Goal: Navigation & Orientation: Find specific page/section

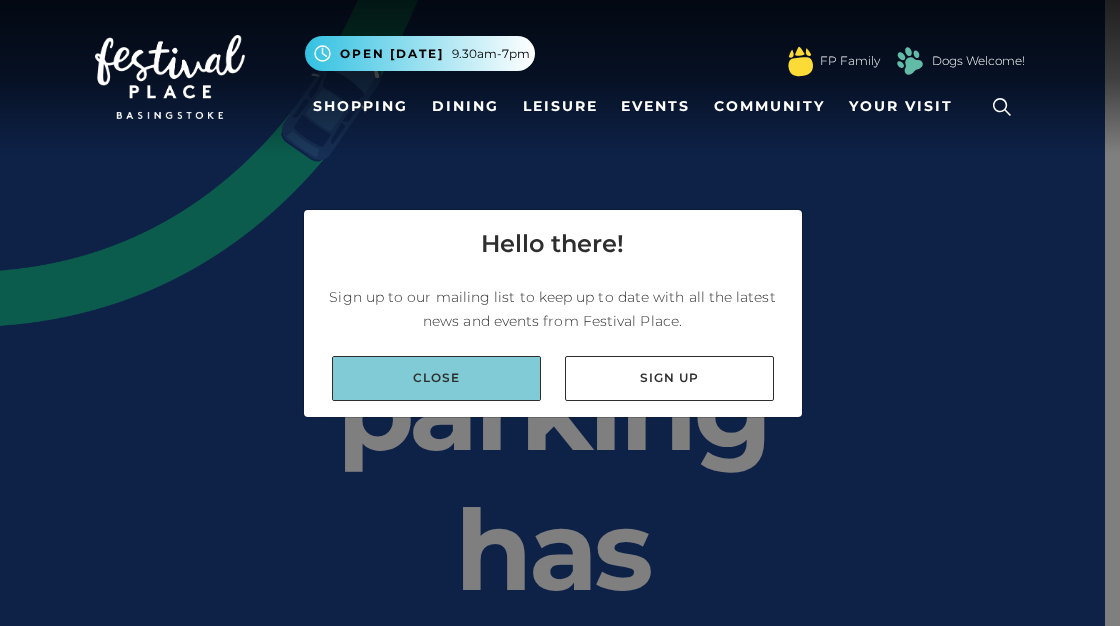
click at [459, 389] on link "Close" at bounding box center [436, 378] width 209 height 45
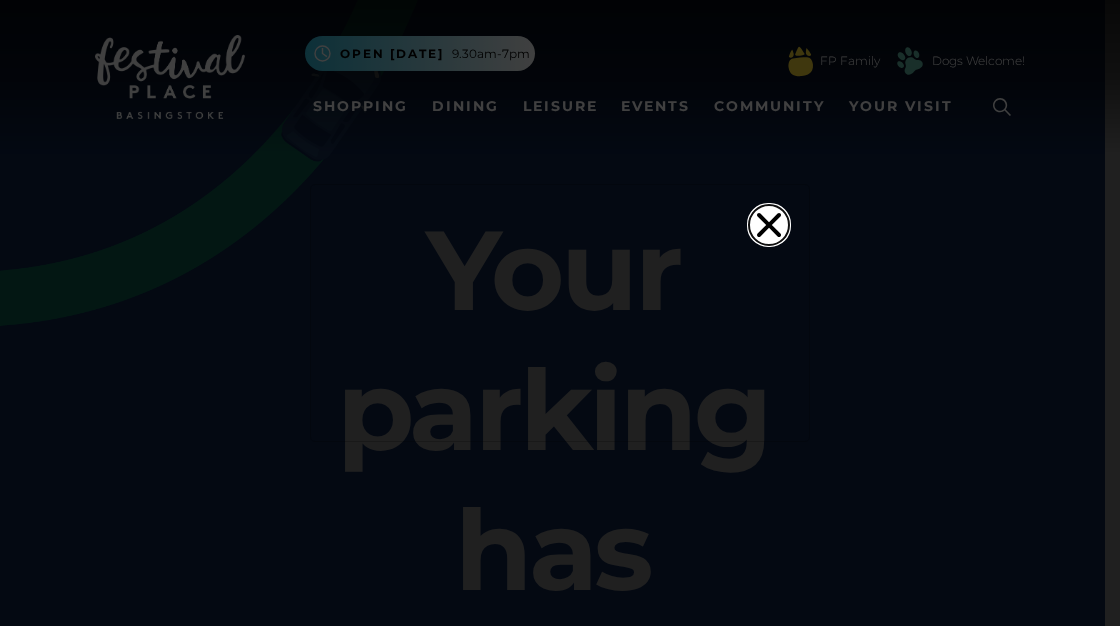
click at [768, 205] on icon "Close" at bounding box center [769, 225] width 40 height 40
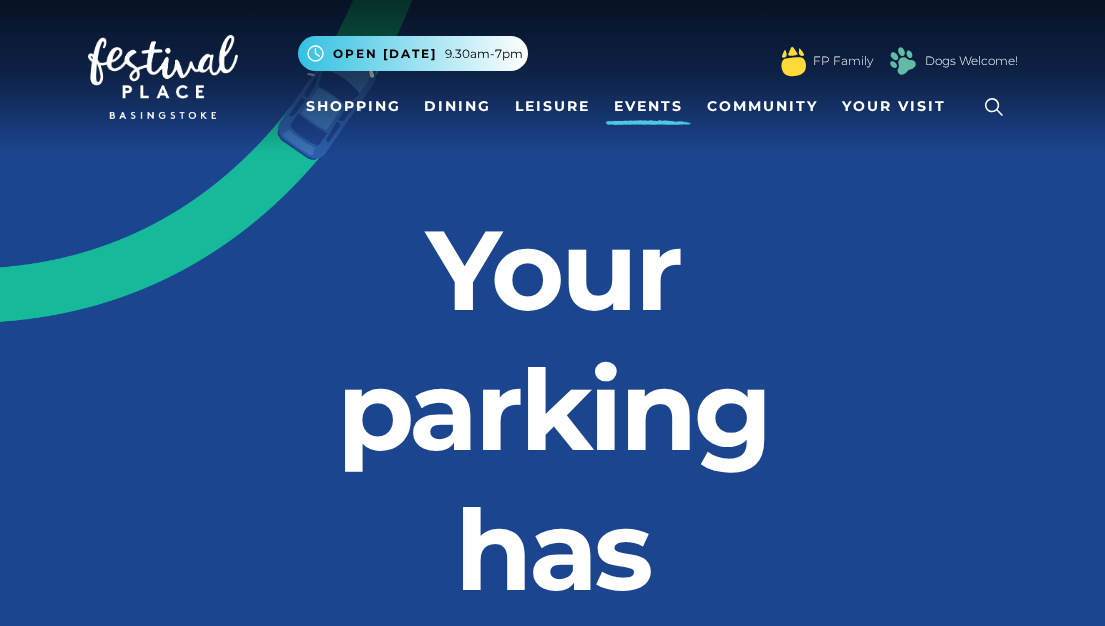
click at [672, 101] on link "Events" at bounding box center [648, 106] width 85 height 37
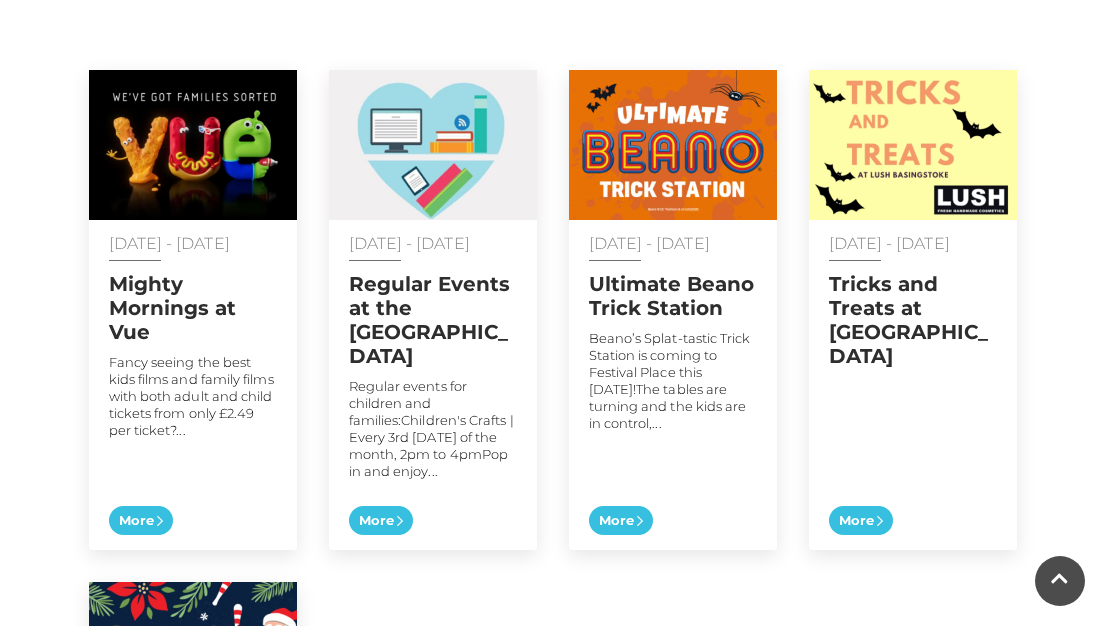
scroll to position [1070, 0]
